Goal: Check status: Check status

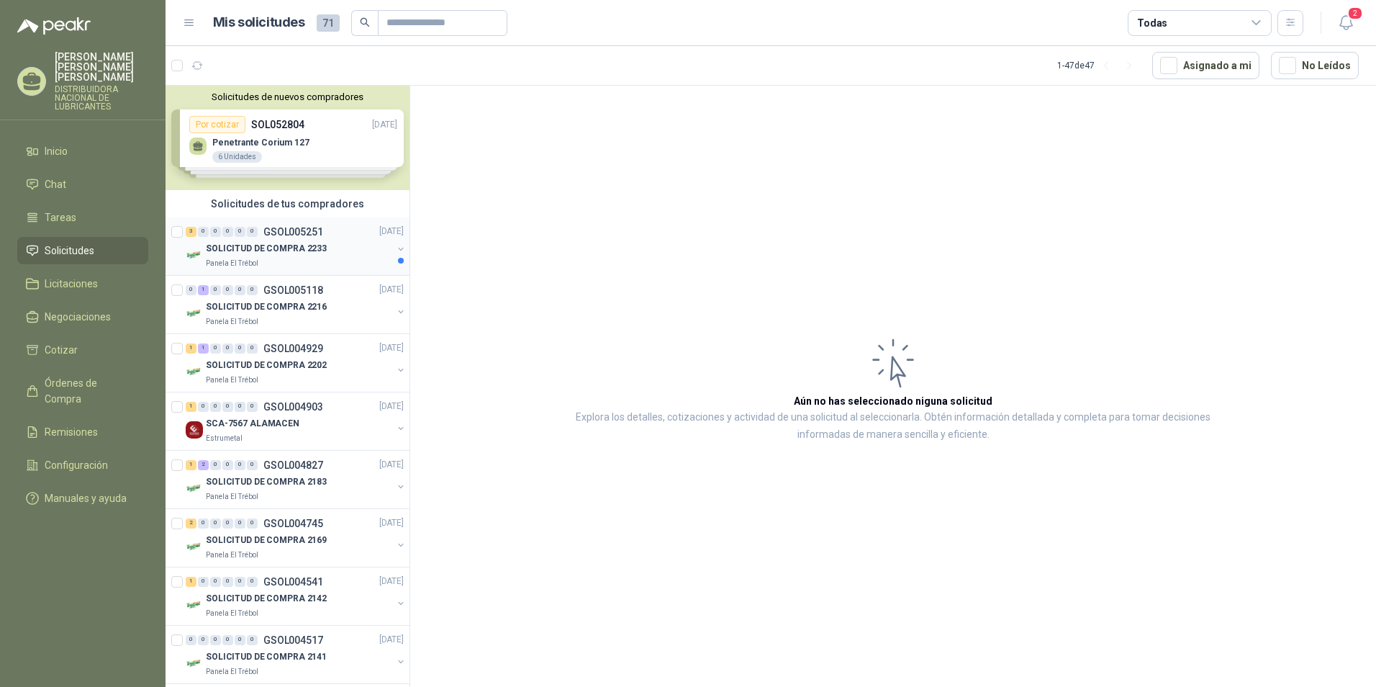
click at [212, 243] on p "SOLICITUD DE COMPRA 2233" at bounding box center [266, 250] width 121 height 14
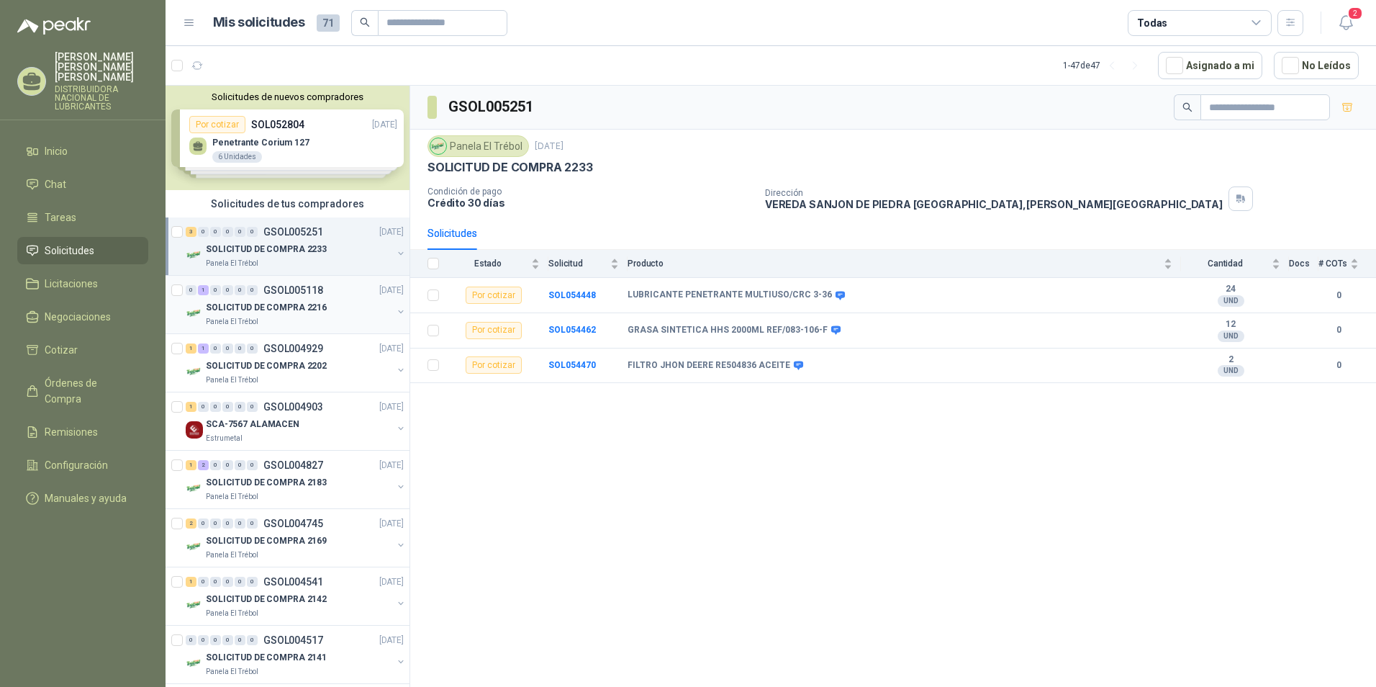
click at [285, 304] on p "SOLICITUD DE COMPRA 2216" at bounding box center [266, 308] width 121 height 14
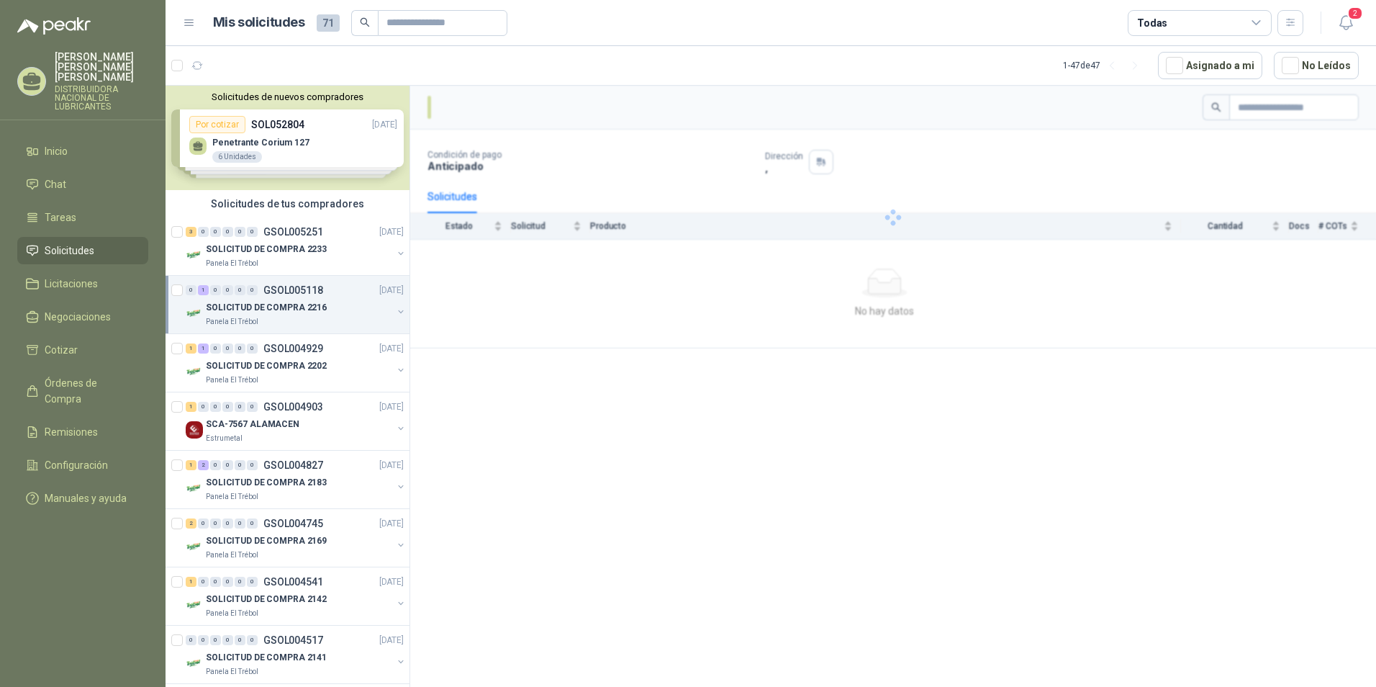
click at [285, 304] on p "SOLICITUD DE COMPRA 2216" at bounding box center [266, 308] width 121 height 14
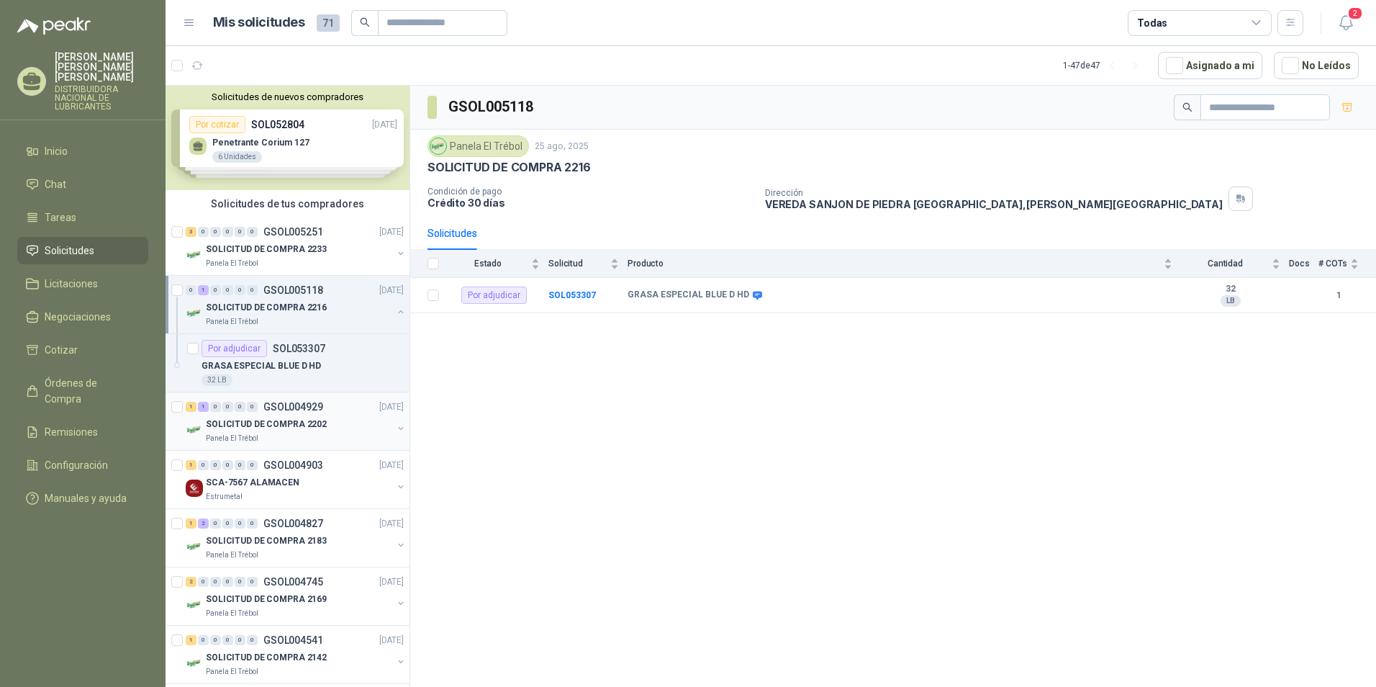
click at [297, 424] on p "SOLICITUD DE COMPRA 2202" at bounding box center [266, 425] width 121 height 14
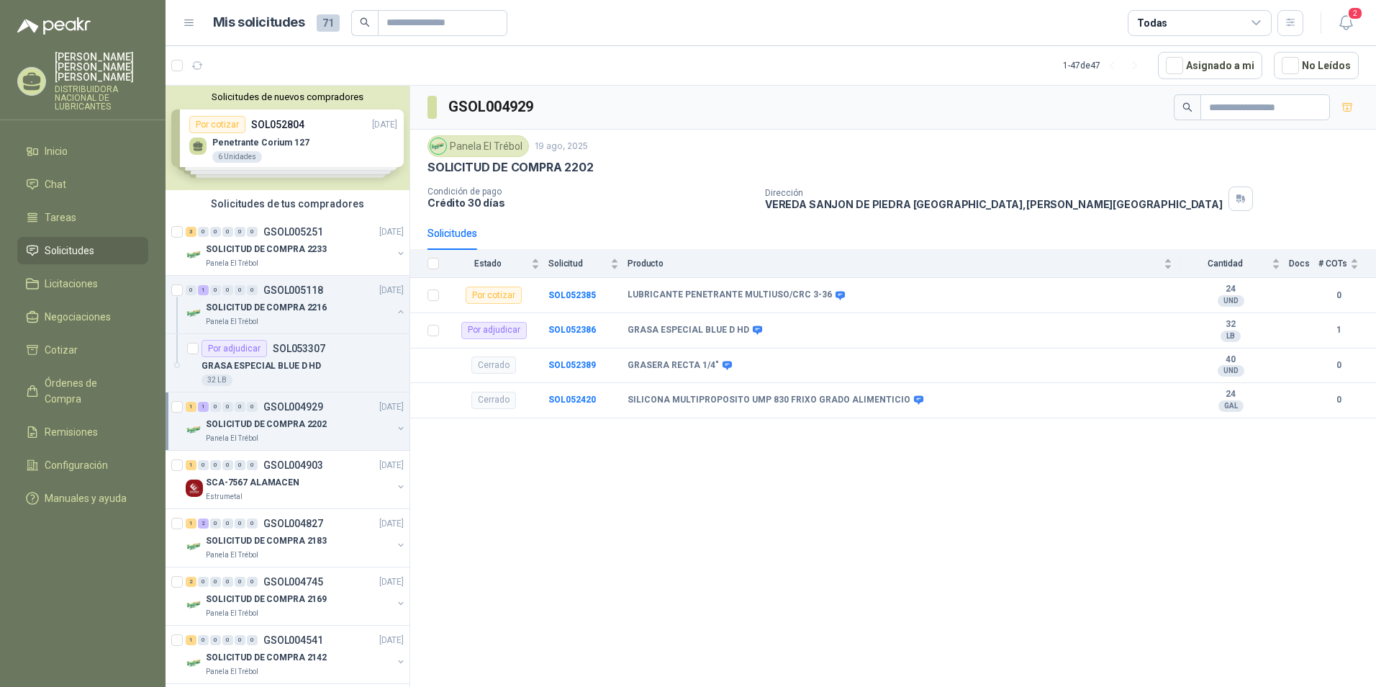
click at [281, 415] on div "SOLICITUD DE COMPRA 2202" at bounding box center [299, 423] width 186 height 17
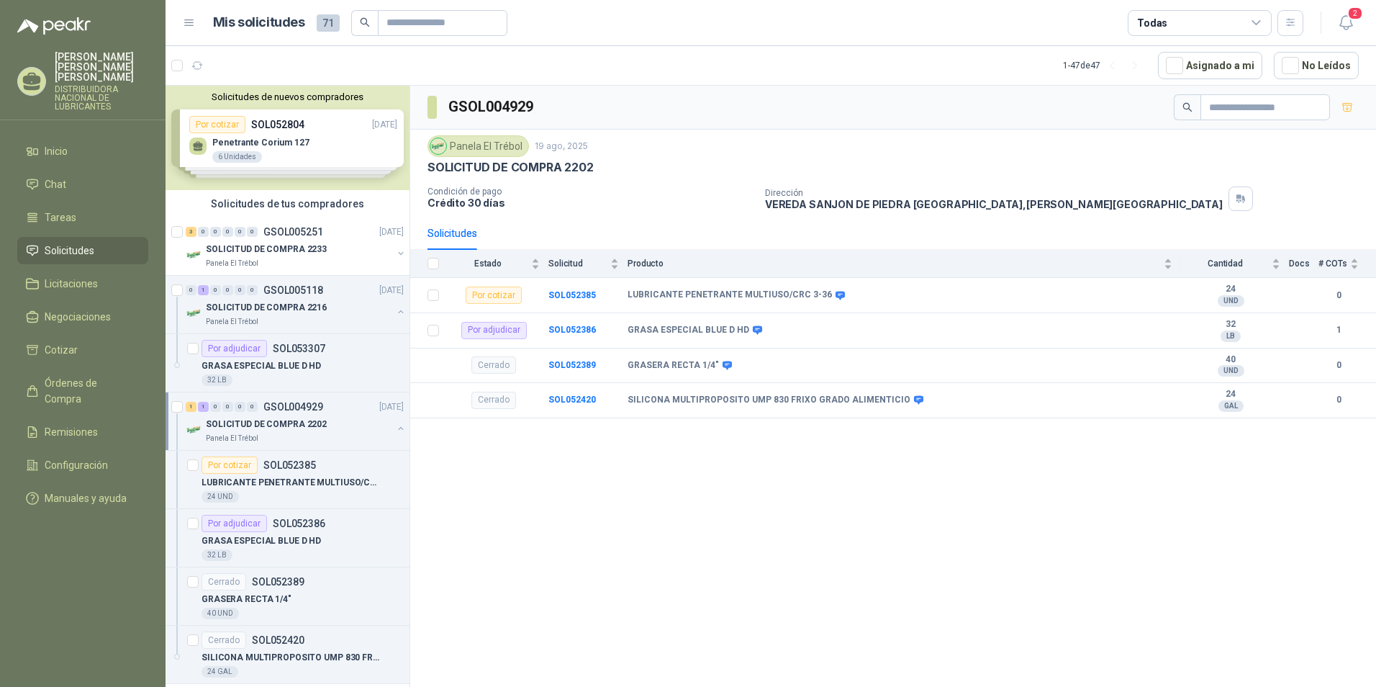
click at [279, 436] on div "Panela El Trébol" at bounding box center [299, 439] width 186 height 12
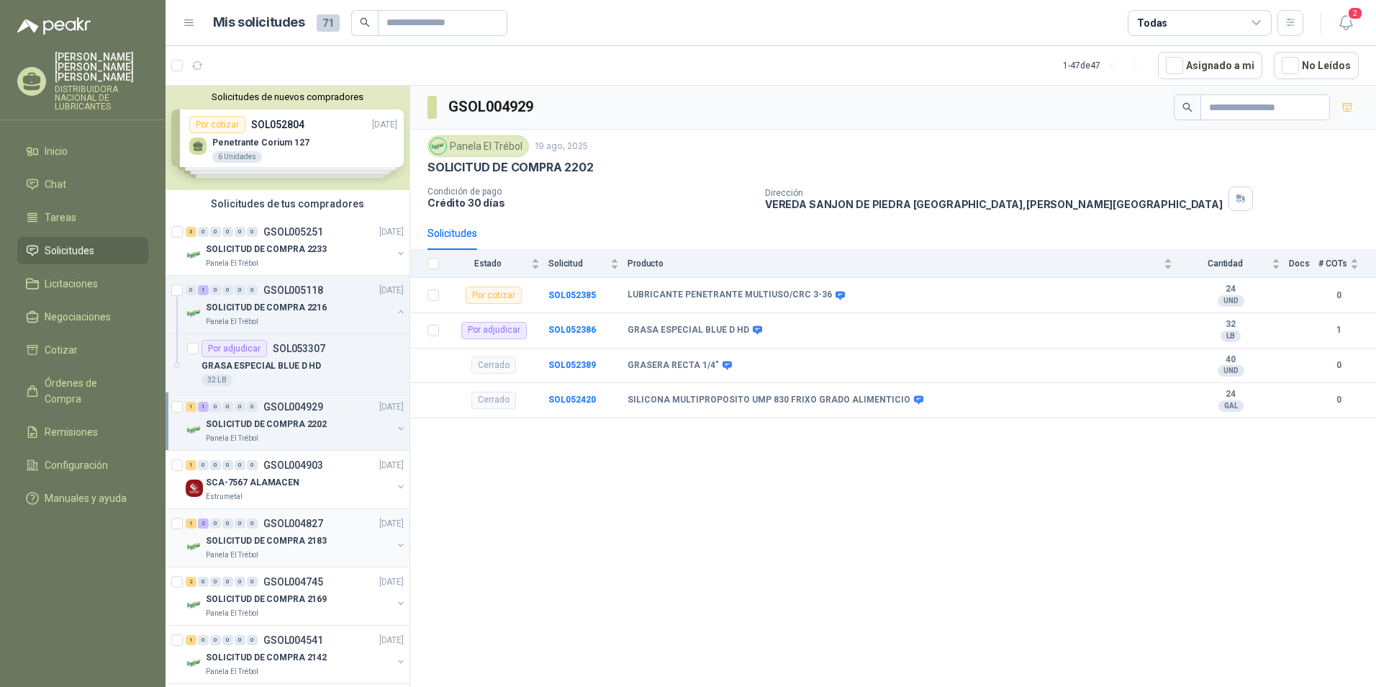
click at [270, 532] on div "SOLICITUD DE COMPRA 2183" at bounding box center [299, 540] width 186 height 17
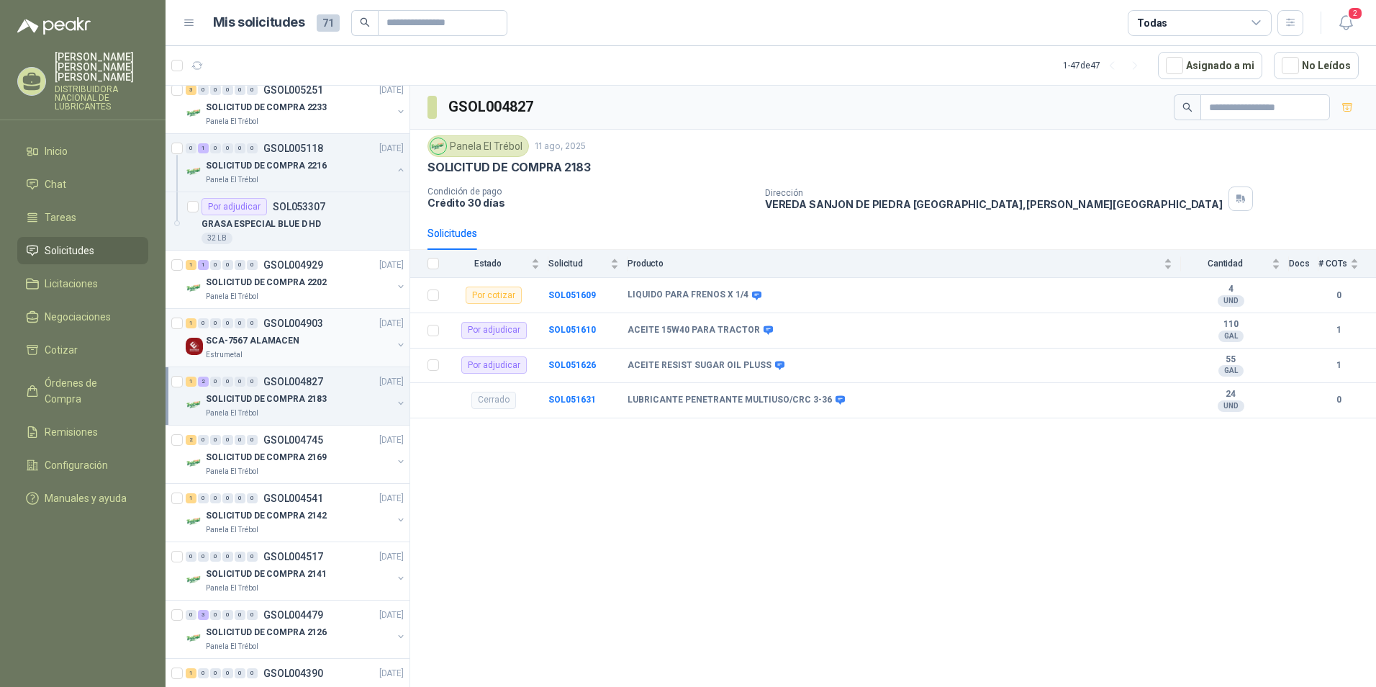
scroll to position [144, 0]
click at [289, 459] on p "SOLICITUD DE COMPRA 2169" at bounding box center [266, 456] width 121 height 14
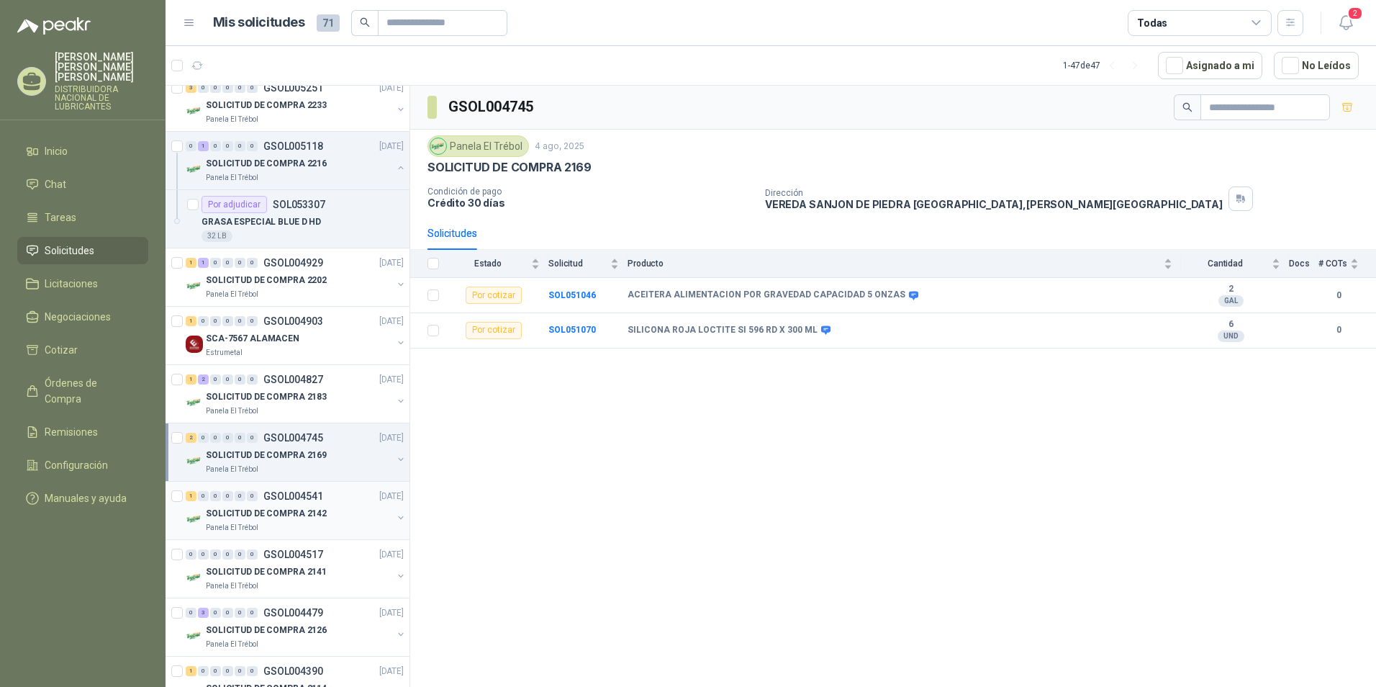
click at [321, 507] on div "SOLICITUD DE COMPRA 2142" at bounding box center [299, 513] width 186 height 17
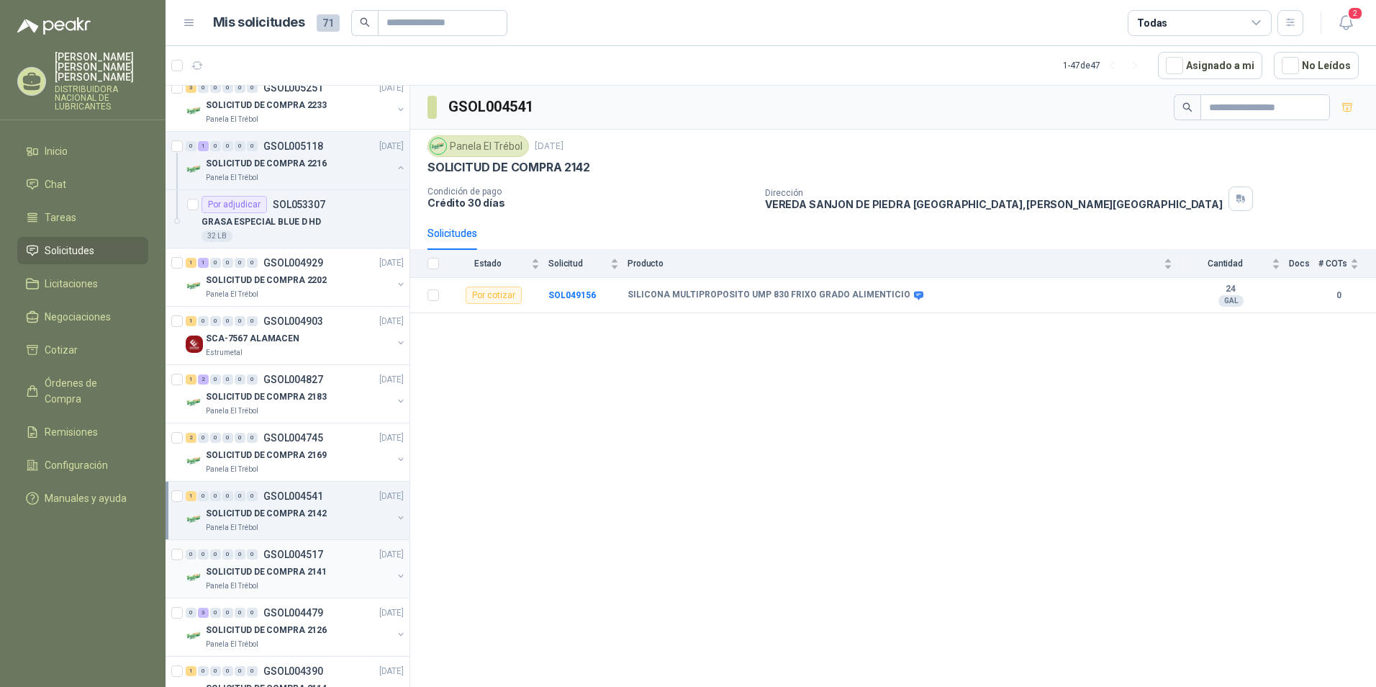
click at [302, 554] on p "GSOL004517" at bounding box center [293, 554] width 60 height 10
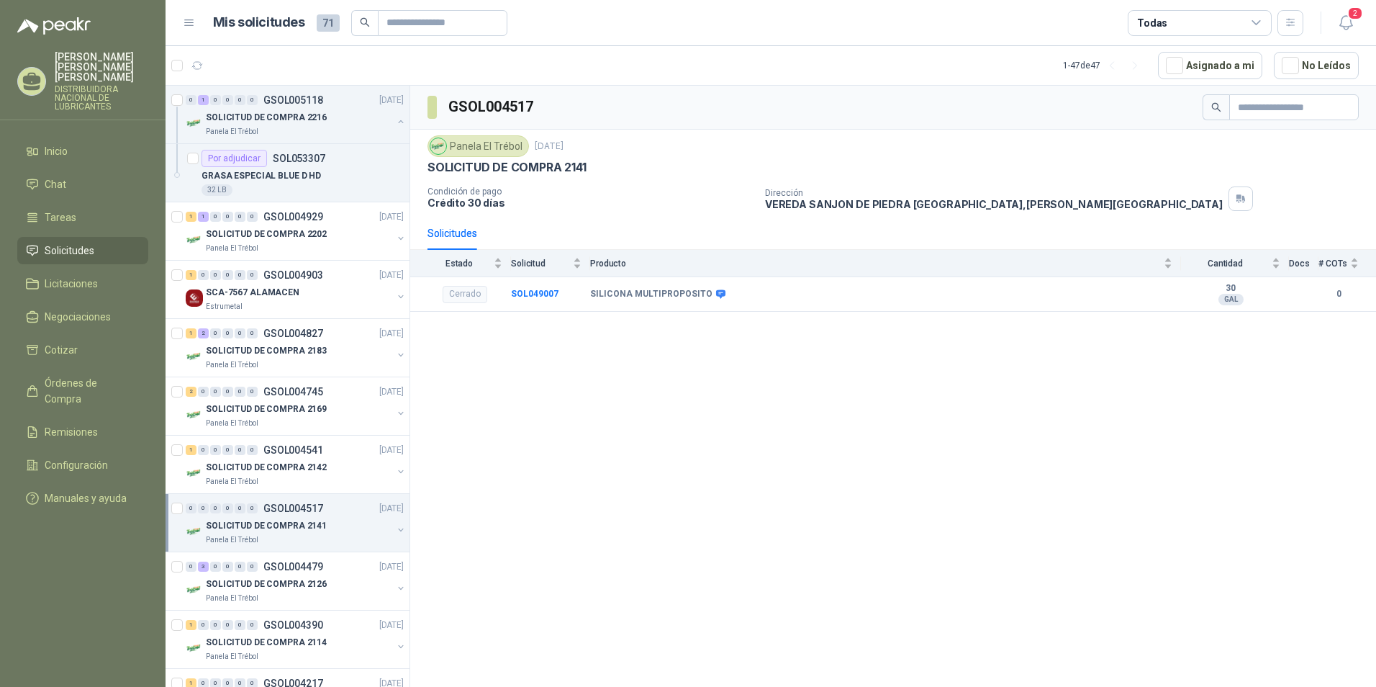
scroll to position [216, 0]
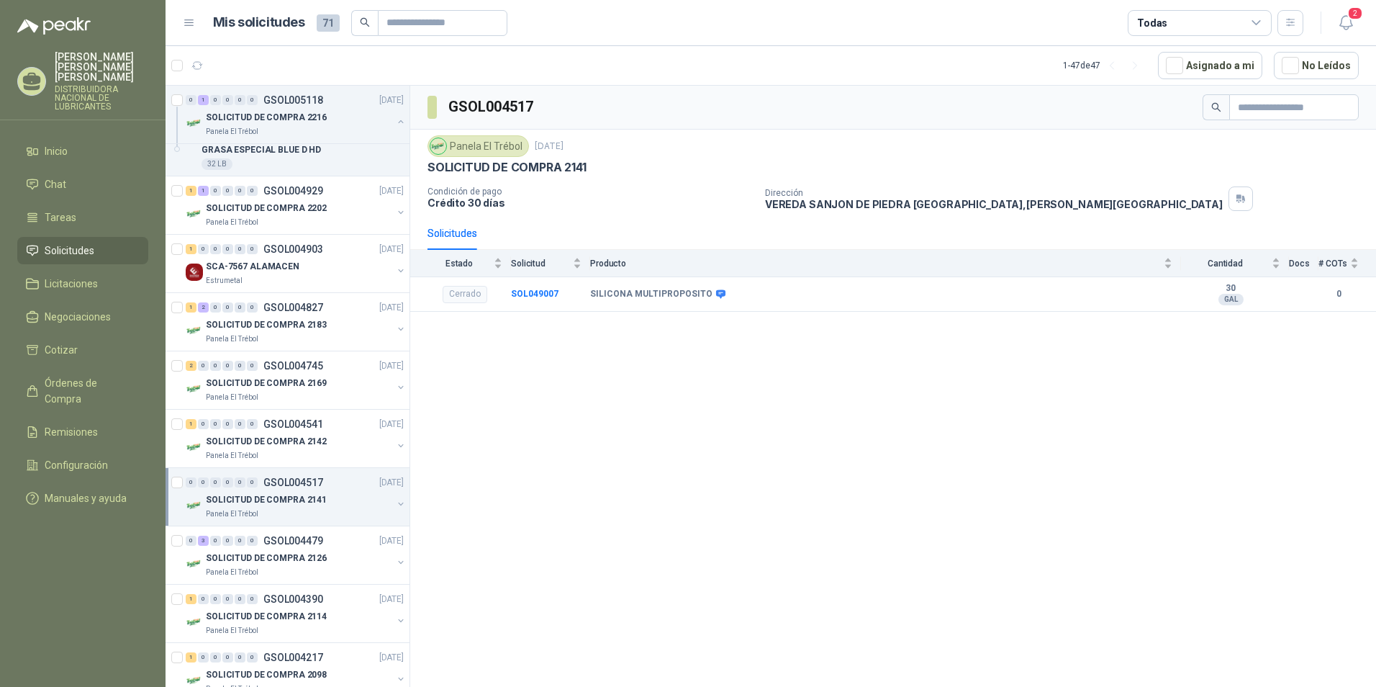
click at [252, 505] on p "SOLICITUD DE COMPRA 2141" at bounding box center [266, 500] width 121 height 14
